Goal: Information Seeking & Learning: Find contact information

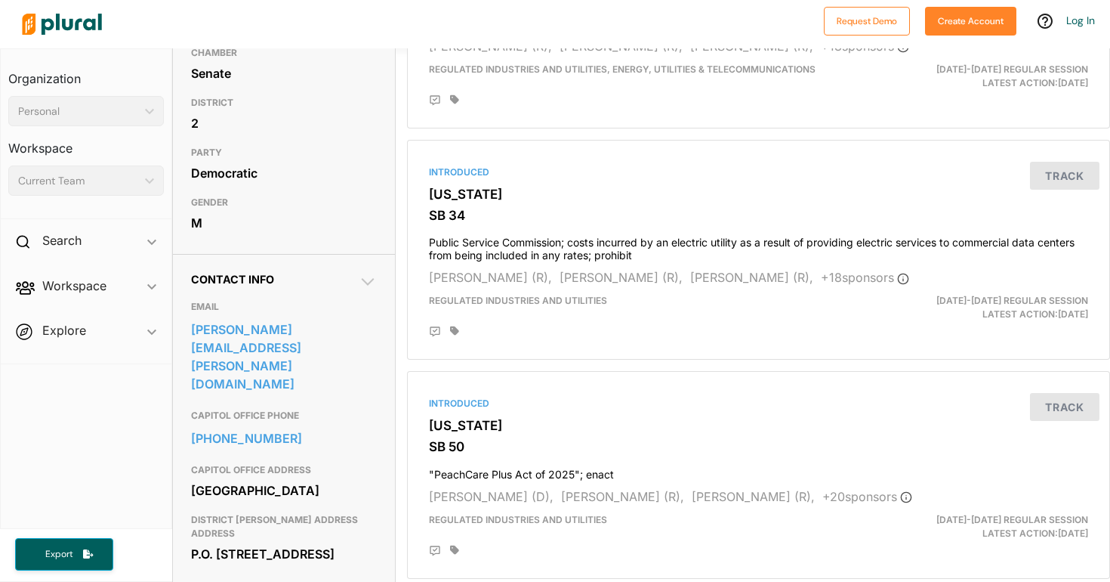
scroll to position [278, 0]
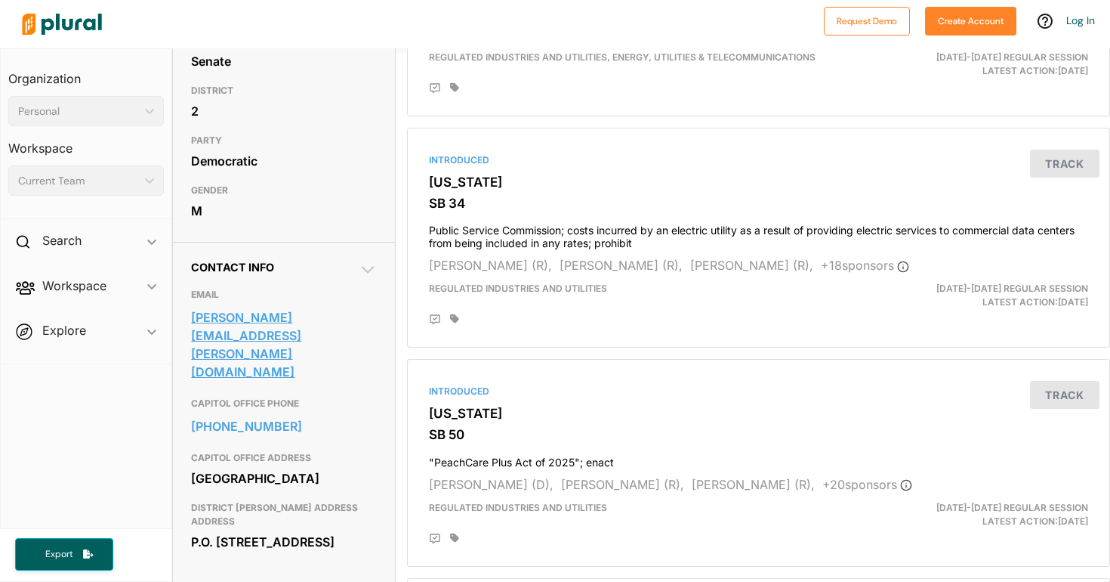
click at [297, 351] on link "[PERSON_NAME][EMAIL_ADDRESS][PERSON_NAME][DOMAIN_NAME]" at bounding box center [283, 344] width 185 height 77
click at [372, 273] on icon at bounding box center [367, 270] width 13 height 8
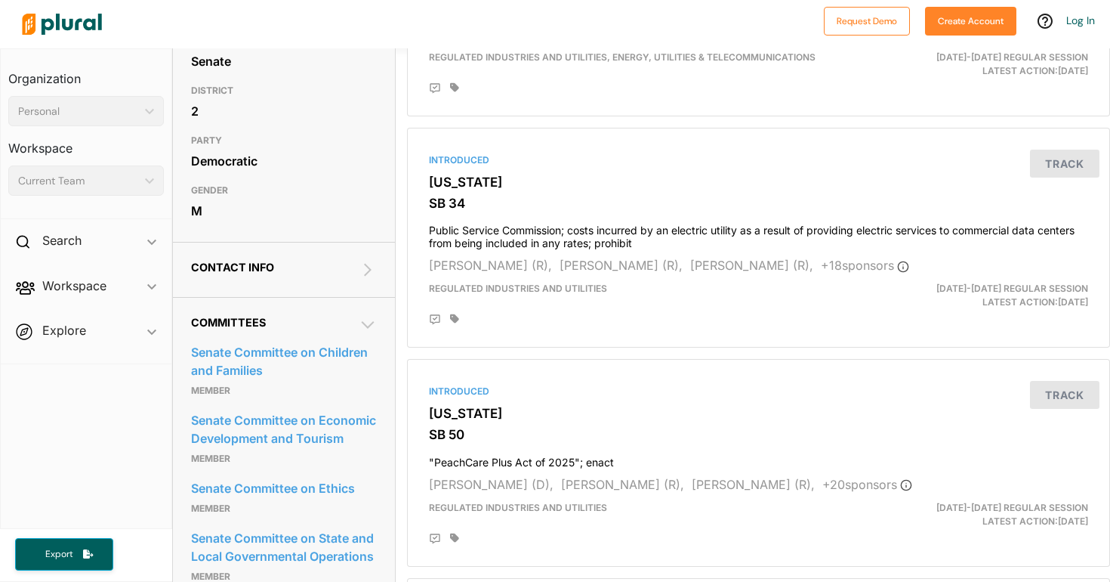
click at [370, 276] on icon at bounding box center [368, 270] width 8 height 13
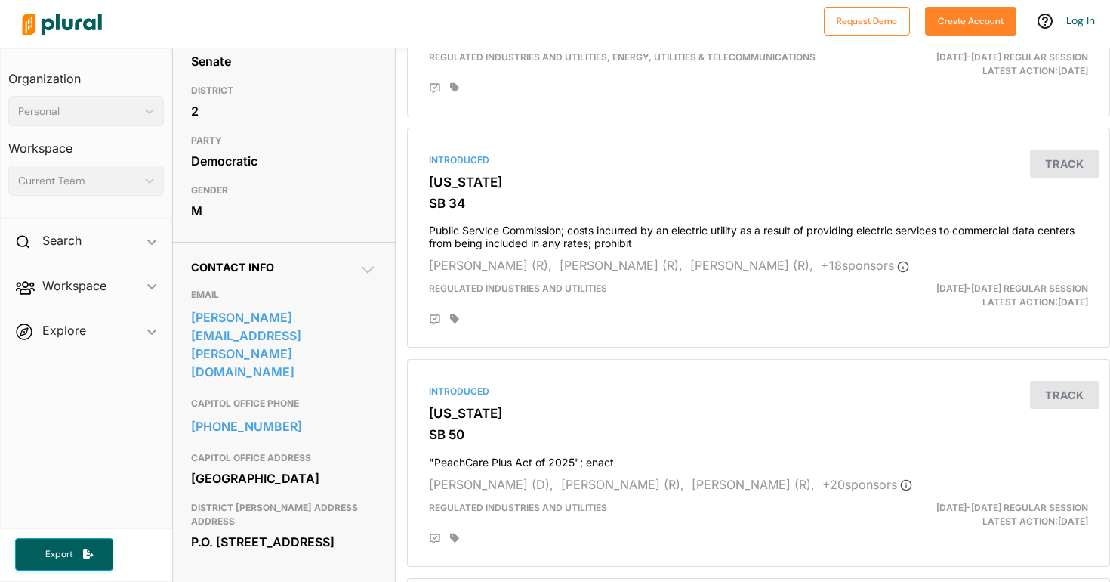
scroll to position [0, 0]
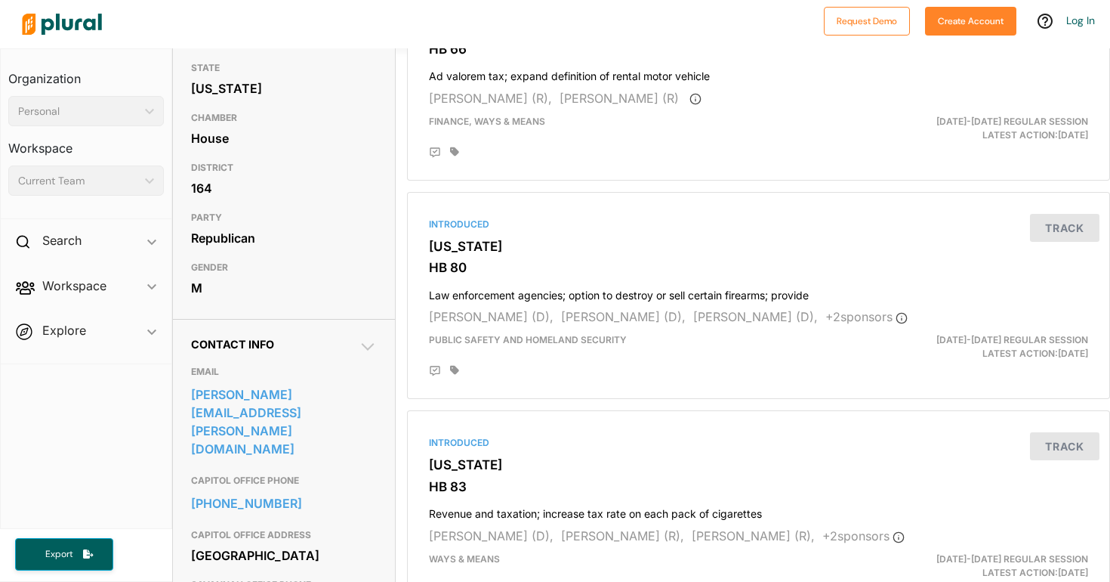
scroll to position [203, 0]
